Goal: Transaction & Acquisition: Purchase product/service

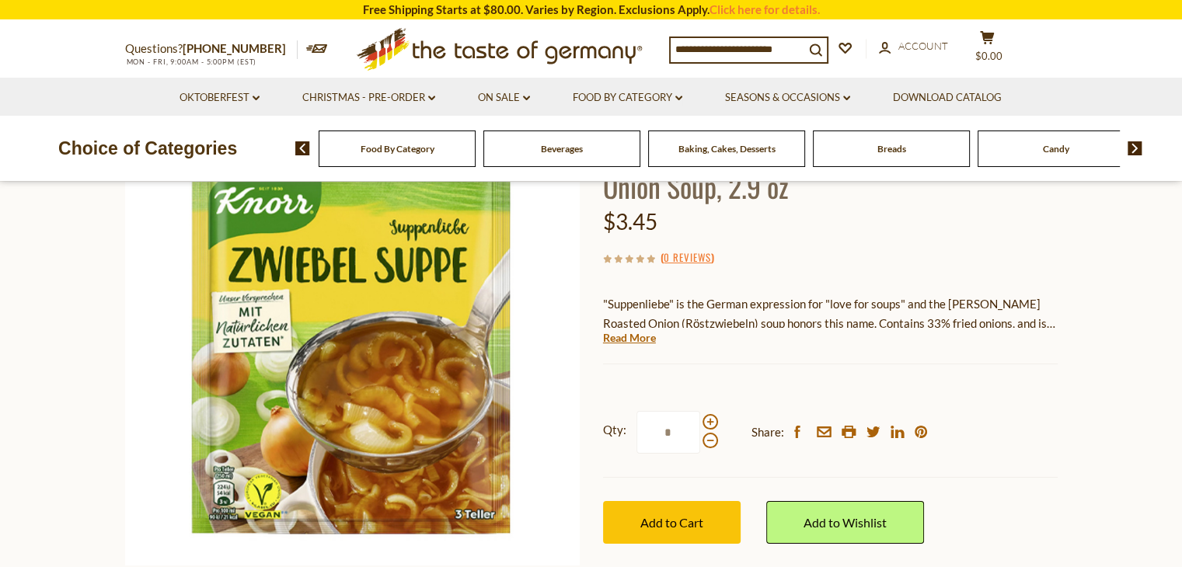
scroll to position [155, 0]
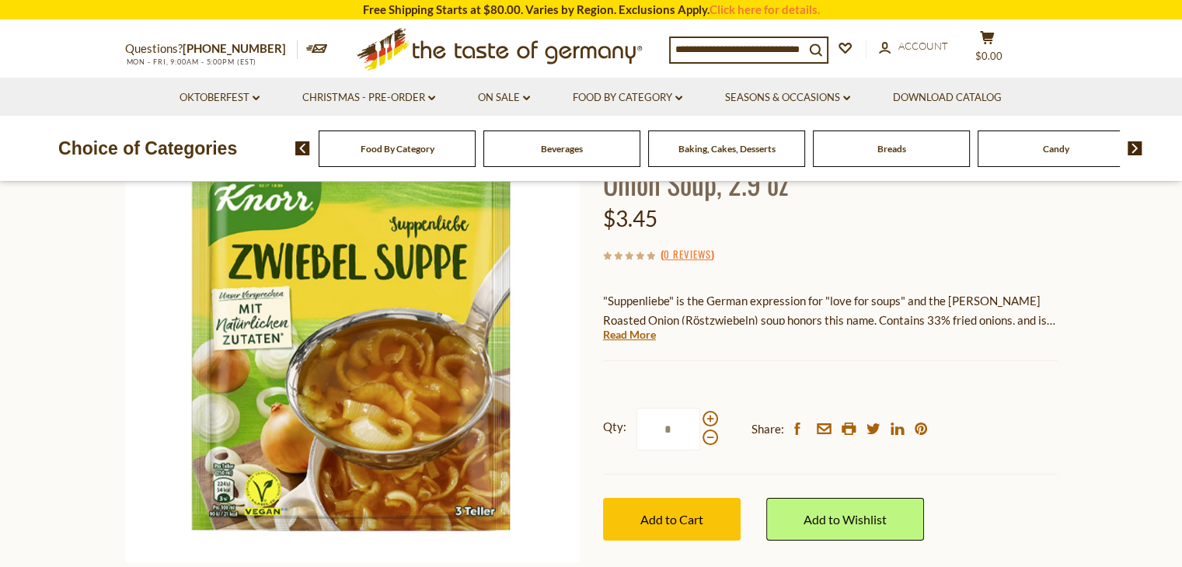
drag, startPoint x: 615, startPoint y: 218, endPoint x: 657, endPoint y: 218, distance: 42.0
click at [657, 218] on span "$3.45" at bounding box center [630, 218] width 54 height 26
copy span "3.45"
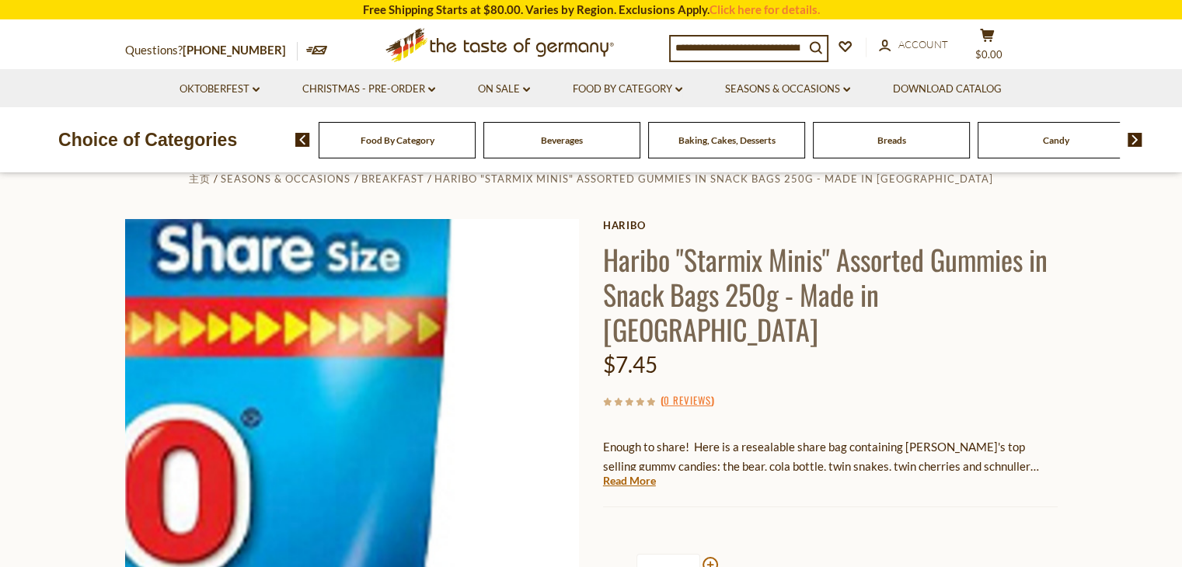
scroll to position [233, 0]
